Goal: Task Accomplishment & Management: Manage account settings

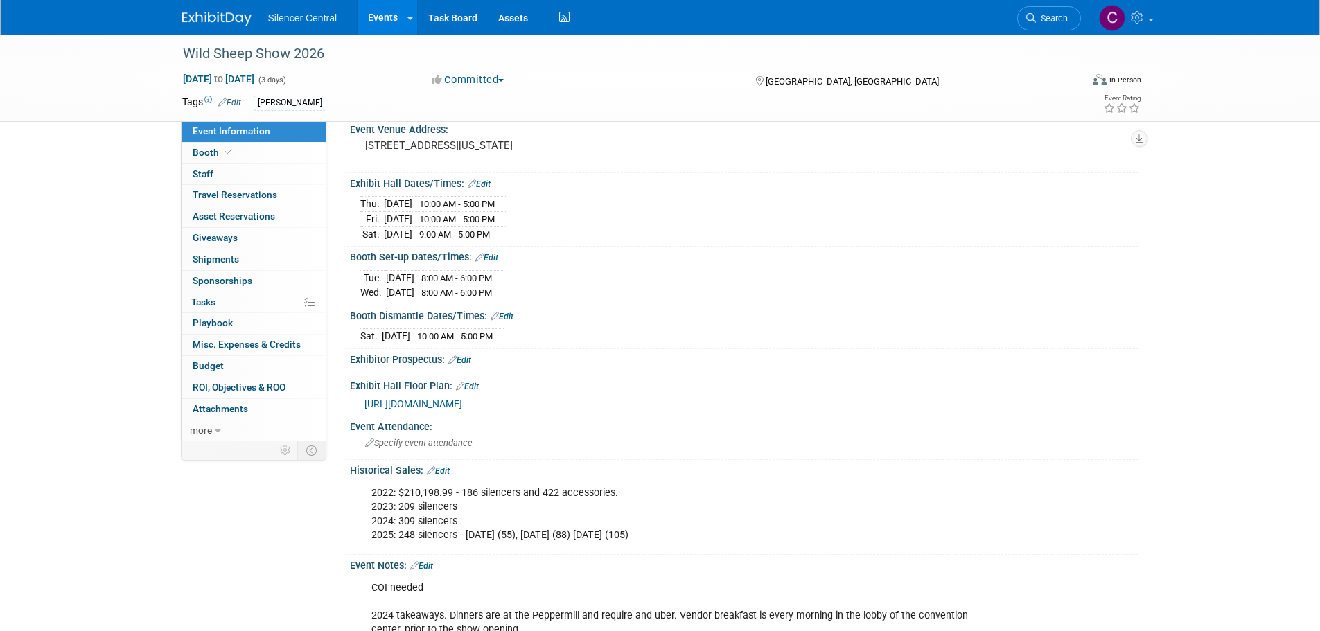
scroll to position [277, 0]
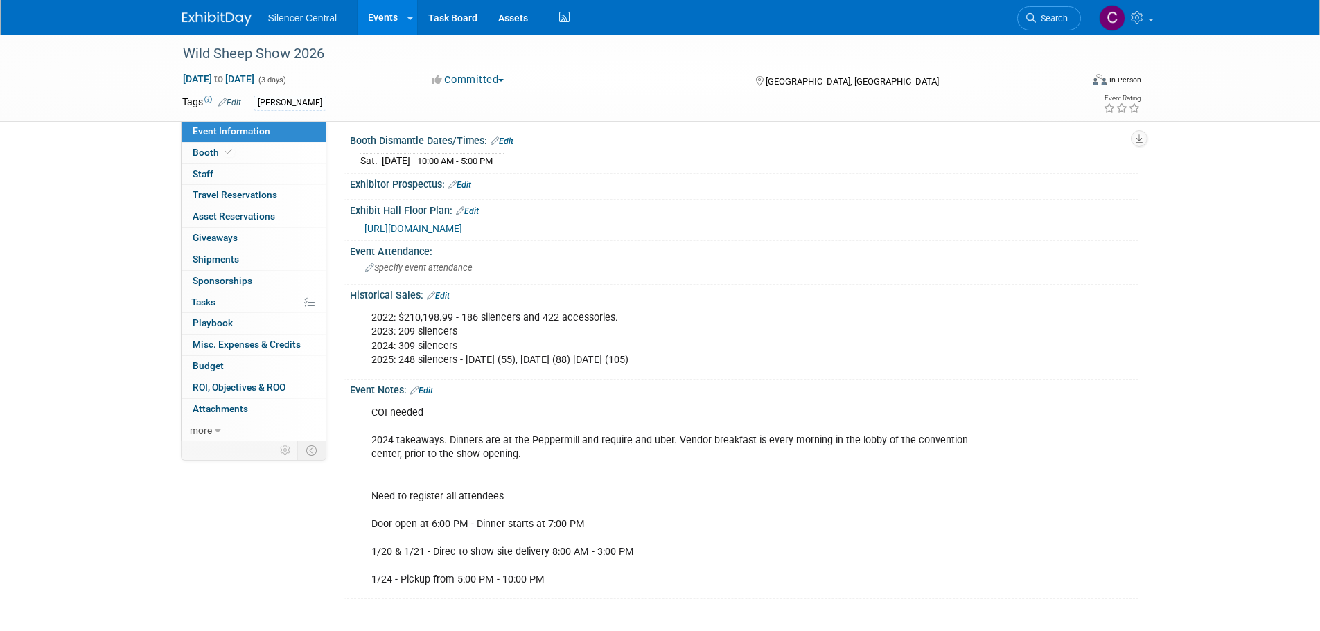
click at [202, 24] on img at bounding box center [216, 19] width 69 height 14
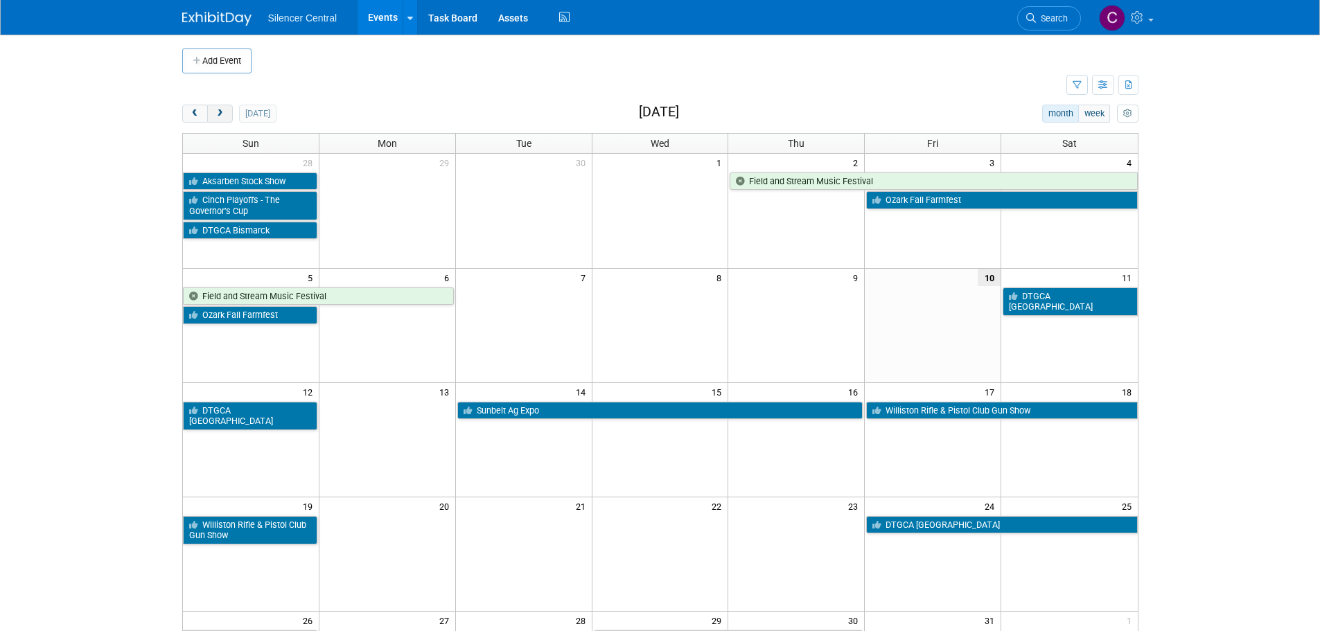
click at [212, 112] on button "next" at bounding box center [220, 114] width 26 height 18
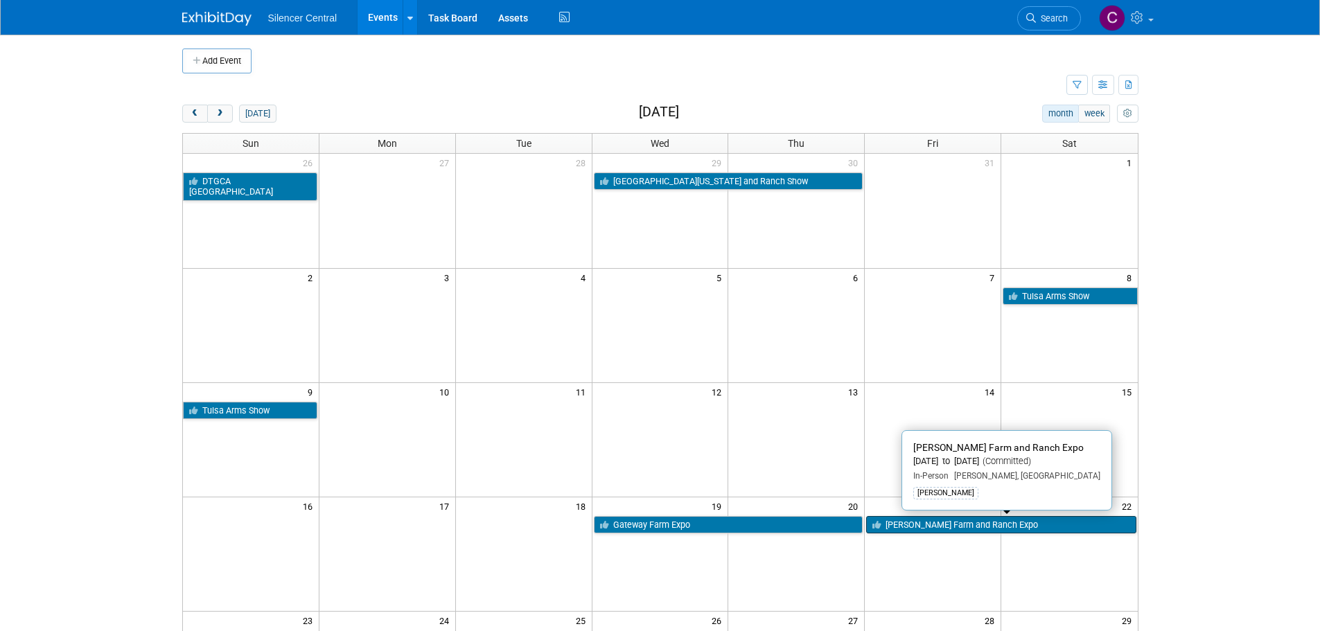
click at [921, 524] on link "[PERSON_NAME] Farm and Ranch Expo" at bounding box center [1000, 525] width 269 height 18
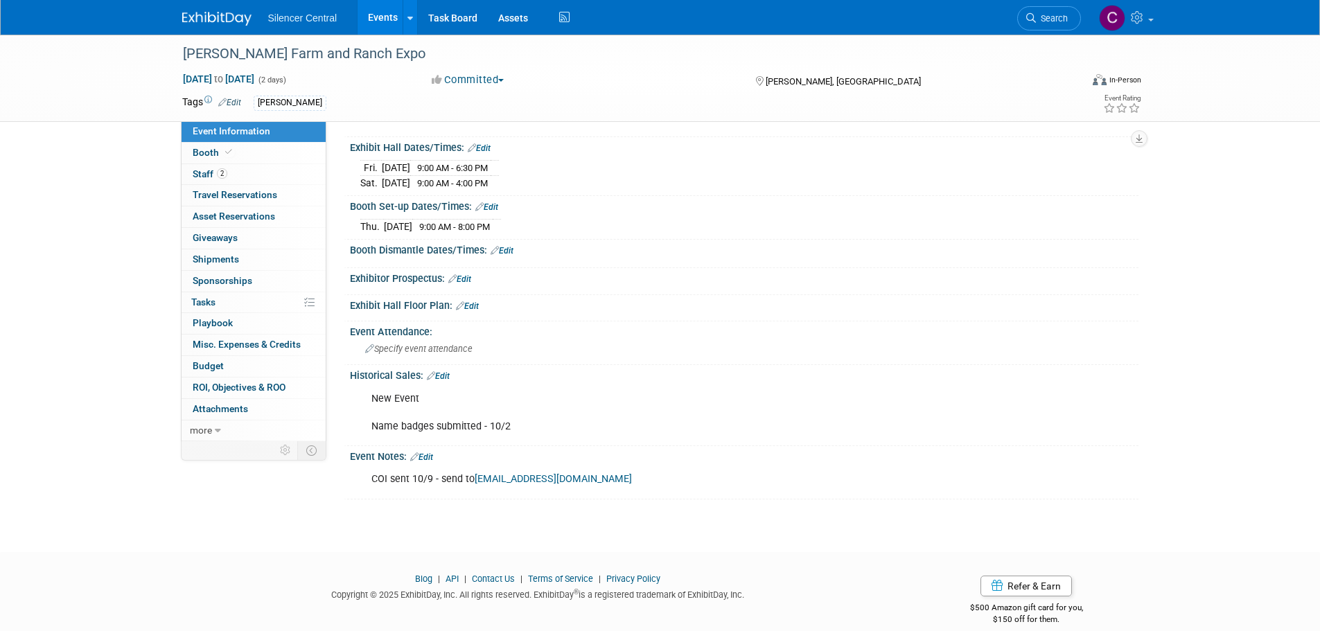
scroll to position [139, 0]
click at [439, 373] on link "Edit" at bounding box center [438, 376] width 23 height 10
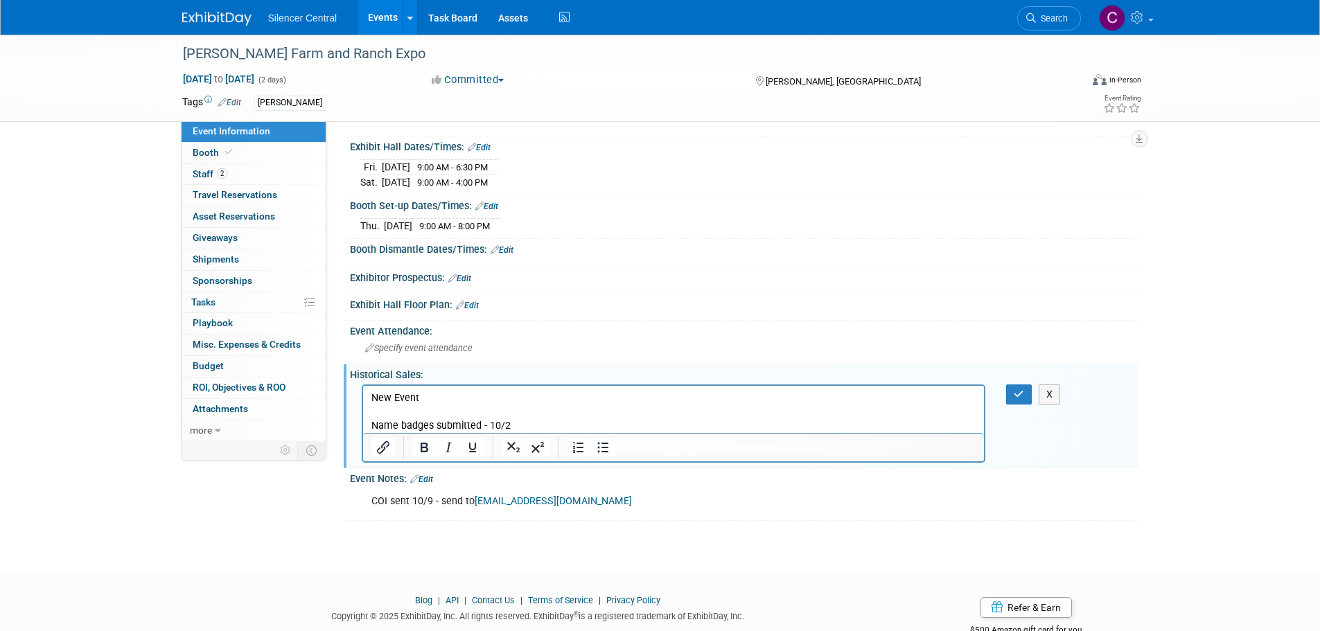
scroll to position [0, 0]
drag, startPoint x: 551, startPoint y: 427, endPoint x: 314, endPoint y: 380, distance: 242.2
click at [362, 385] on html "New Event Name badges submitted - 10/2" at bounding box center [672, 408] width 621 height 47
copy p "New Event Name badges submitted - 10/2"
click at [528, 405] on p "New Event Name badges submitted - 10/2" at bounding box center [673, 412] width 605 height 42
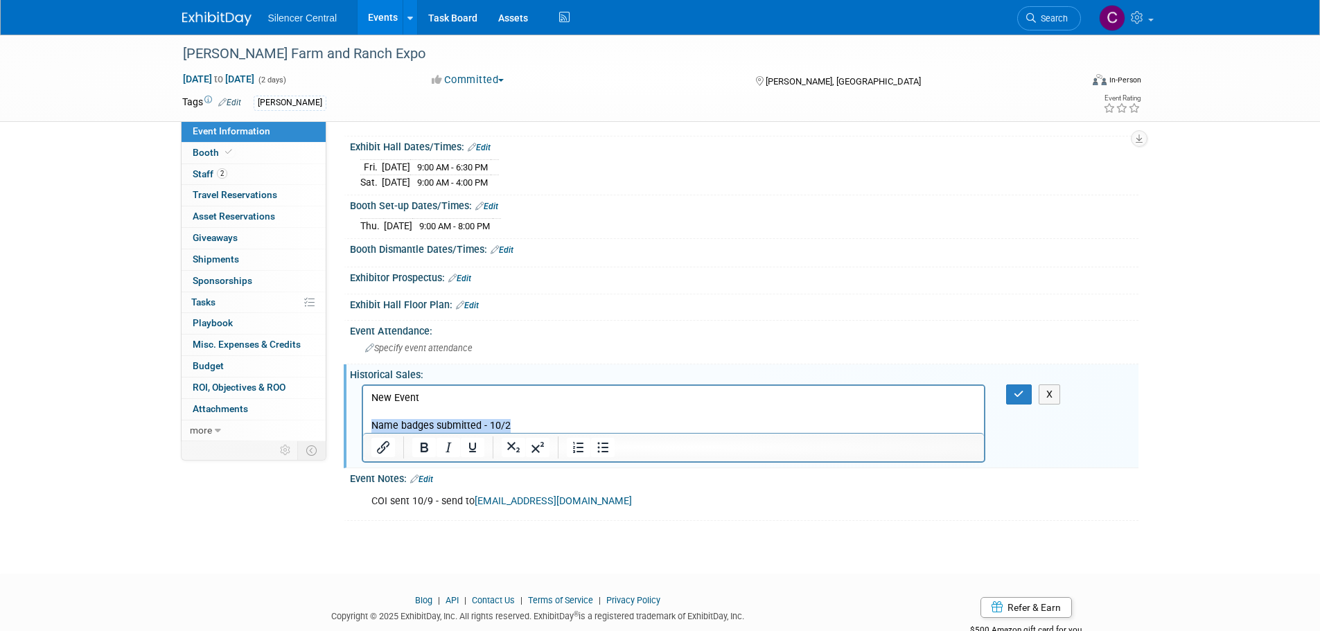
drag, startPoint x: 516, startPoint y: 425, endPoint x: 337, endPoint y: 429, distance: 179.5
click at [362, 429] on html "New Event Name badges submitted - 10/2" at bounding box center [672, 408] width 621 height 47
copy p "Name badges submitted - 10/2"
click at [1011, 396] on button "button" at bounding box center [1019, 394] width 26 height 20
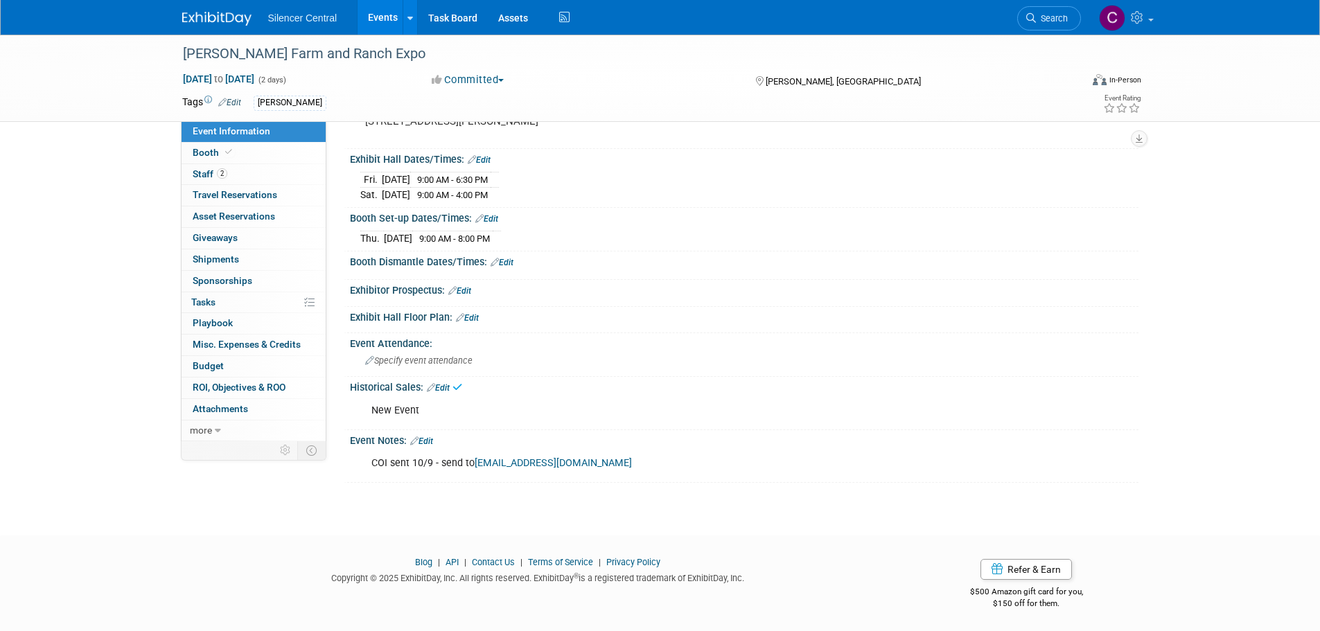
click at [436, 437] on div "Event Notes: Edit" at bounding box center [744, 439] width 788 height 18
click at [433, 437] on link "Edit" at bounding box center [421, 441] width 23 height 10
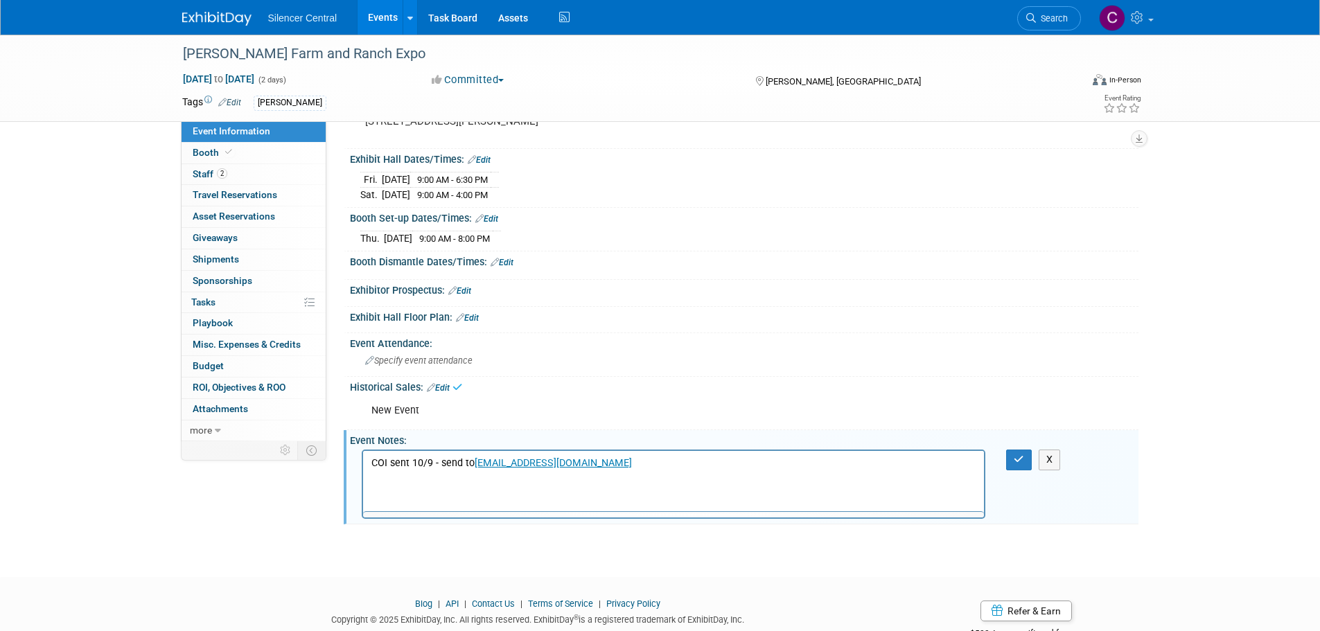
scroll to position [0, 0]
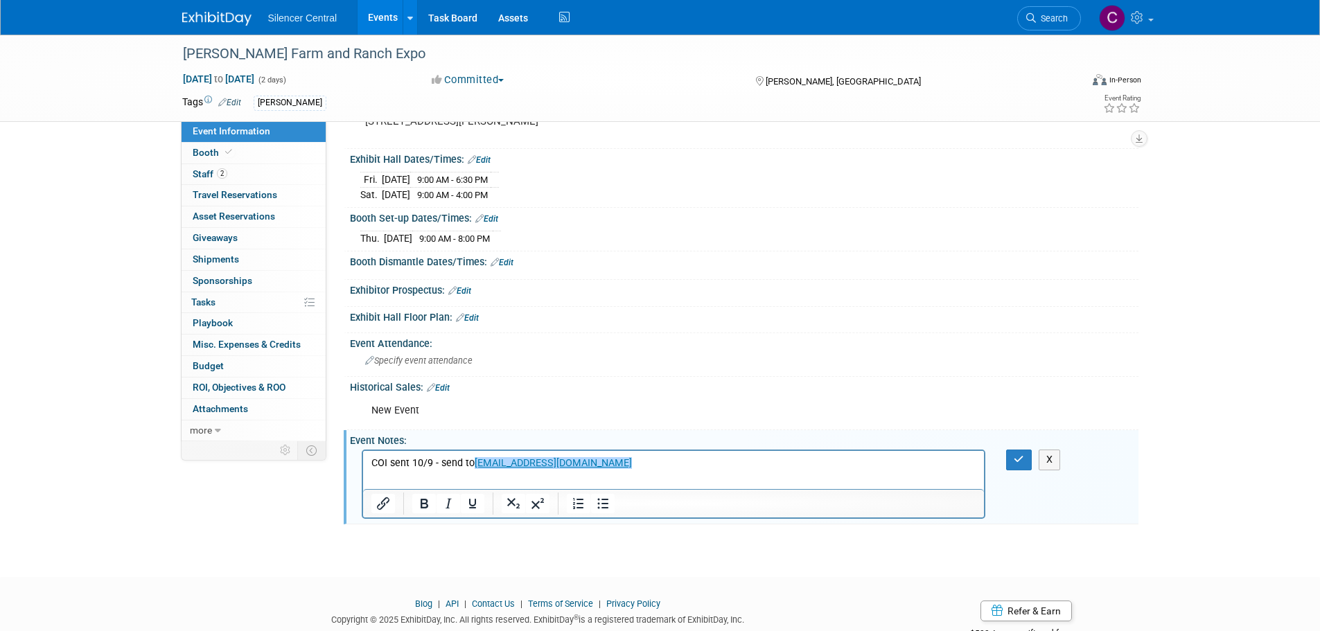
click at [606, 464] on p "COI sent 10/9 - send to [EMAIL_ADDRESS][DOMAIN_NAME]﻿" at bounding box center [673, 463] width 605 height 14
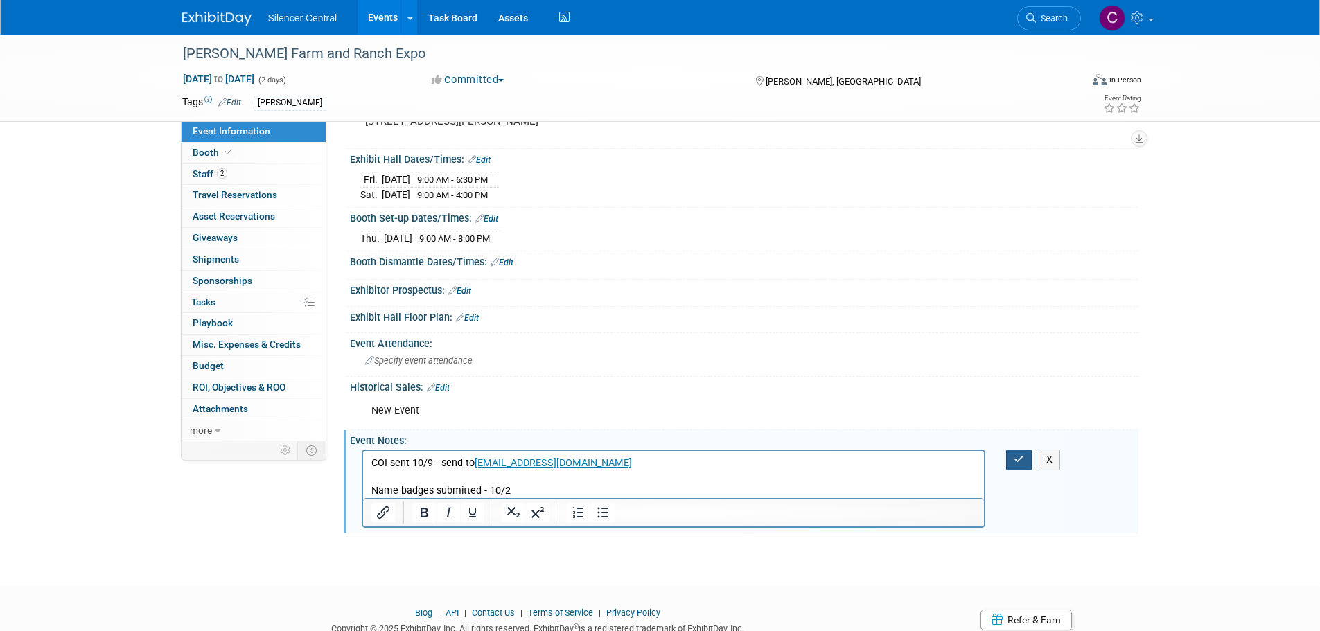
click at [1018, 456] on icon "button" at bounding box center [1018, 459] width 10 height 10
